Goal: Task Accomplishment & Management: Use online tool/utility

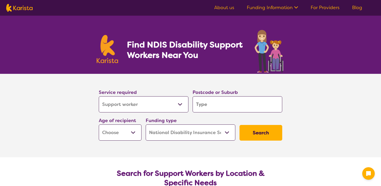
select select "Support worker"
select select "NDIS"
select select "Support worker"
select select "NDIS"
click at [214, 105] on input "search" at bounding box center [238, 104] width 90 height 16
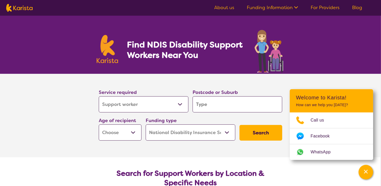
type input "3"
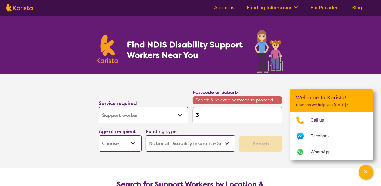
type input "31"
type input "317"
type input "3171"
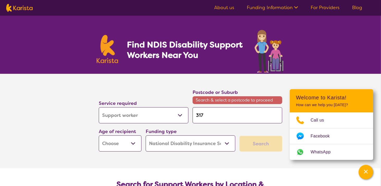
type input "3171"
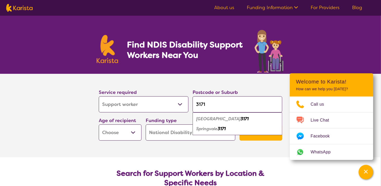
type input "3171"
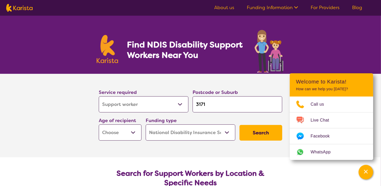
click at [124, 138] on select "Early Childhood - 0 to 9 Child - 10 to 11 Adolescent - 12 to 17 Adult - 18 to 6…" at bounding box center [120, 132] width 43 height 16
select select "EC"
click at [99, 124] on select "Early Childhood - 0 to 9 Child - 10 to 11 Adolescent - 12 to 17 Adult - 18 to 6…" at bounding box center [120, 132] width 43 height 16
select select "EC"
click at [157, 135] on select "Home Care Package (HCP) National Disability Insurance Scheme (NDIS) I don't know" at bounding box center [191, 132] width 90 height 16
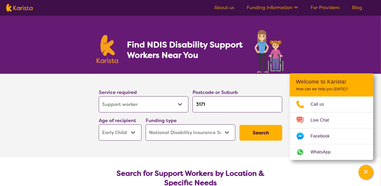
click at [146, 124] on select "Home Care Package (HCP) National Disability Insurance Scheme (NDIS) I don't know" at bounding box center [191, 132] width 90 height 16
click at [274, 136] on button "Search" at bounding box center [260, 133] width 43 height 16
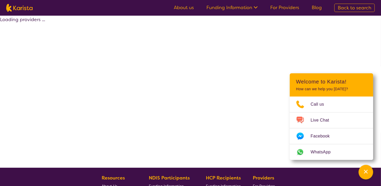
select select "by_score"
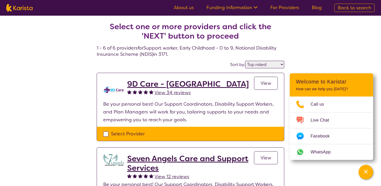
click at [137, 86] on h2 "9D Care - VIC" at bounding box center [188, 83] width 122 height 9
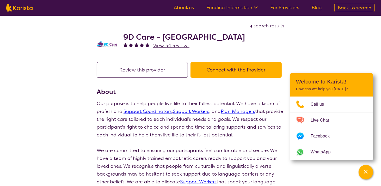
click at [181, 111] on link "Support Workers" at bounding box center [191, 111] width 36 height 6
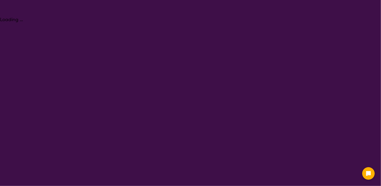
select select "Support worker"
select select "EC"
select select "NDIS"
select select "Support worker"
select select "EC"
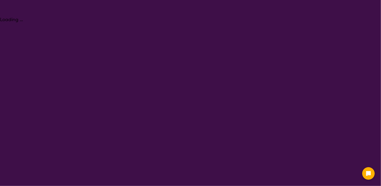
select select "NDIS"
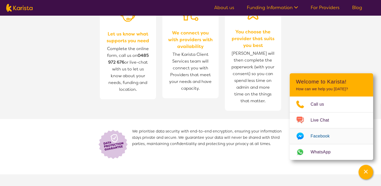
scroll to position [573, 0]
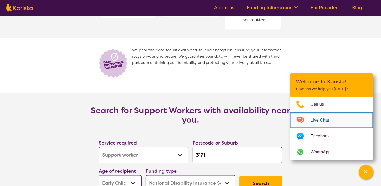
click at [322, 124] on link "Live Chat" at bounding box center [331, 120] width 83 height 16
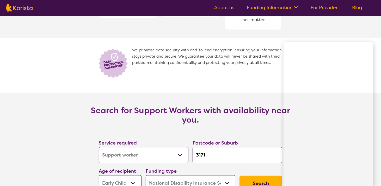
click at [283, 1] on nav "About us Funding Information NDIS - National Disability Insurance Scheme HCP - …" at bounding box center [190, 8] width 381 height 16
click at [284, 10] on link "Funding Information" at bounding box center [272, 7] width 51 height 6
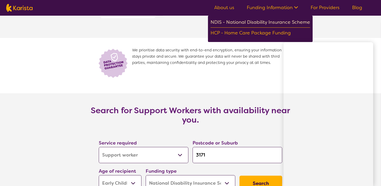
click at [276, 22] on div "NDIS - National Disability Insurance Scheme" at bounding box center [260, 22] width 100 height 9
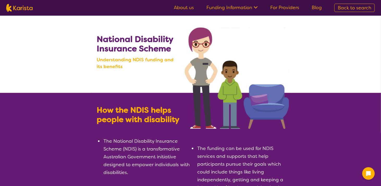
click at [365, 170] on icon at bounding box center [368, 173] width 6 height 6
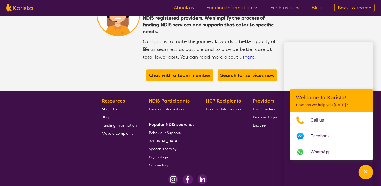
scroll to position [1016, 0]
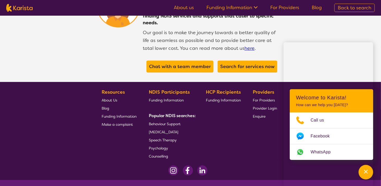
click at [124, 122] on span "Make a complaint" at bounding box center [117, 124] width 31 height 5
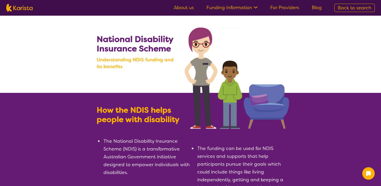
scroll to position [1016, 0]
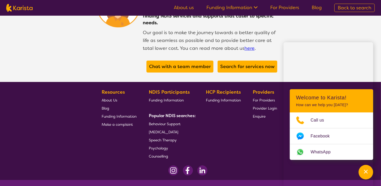
click at [116, 114] on span "Funding Information" at bounding box center [119, 116] width 35 height 5
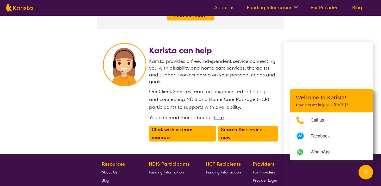
scroll to position [677, 0]
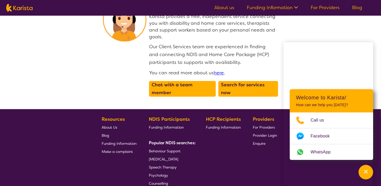
click at [155, 165] on span "Speech Therapy" at bounding box center [163, 167] width 28 height 5
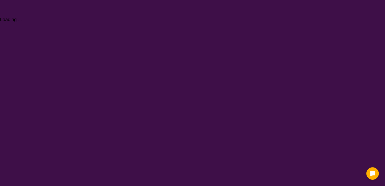
select select "[MEDICAL_DATA]"
select select "EC"
select select "NDIS"
select select "[MEDICAL_DATA]"
select select "EC"
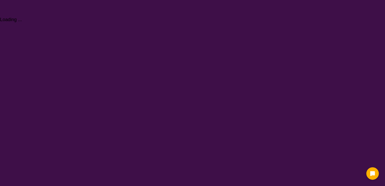
select select "NDIS"
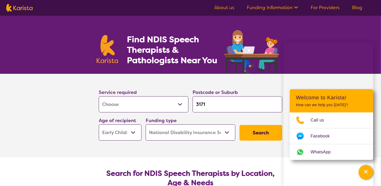
click at [326, 6] on link "For Providers" at bounding box center [325, 7] width 29 height 6
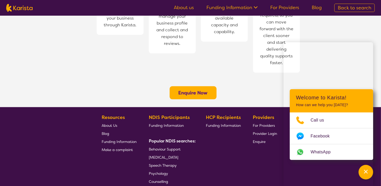
scroll to position [443, 0]
